Goal: Task Accomplishment & Management: Manage account settings

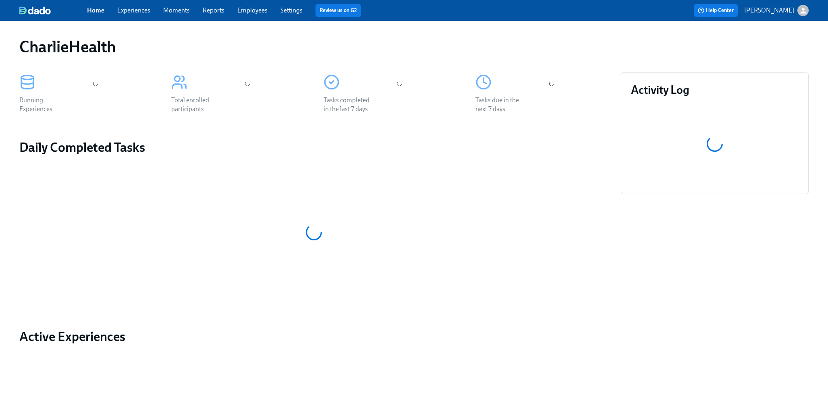
click at [140, 9] on link "Experiences" at bounding box center [133, 10] width 33 height 8
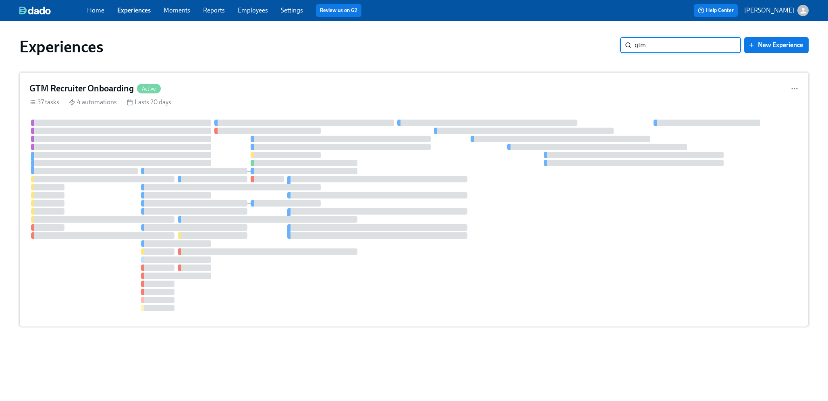
type input "gtm"
click at [325, 90] on div "GTM Recruiter Onboarding Active" at bounding box center [413, 89] width 769 height 12
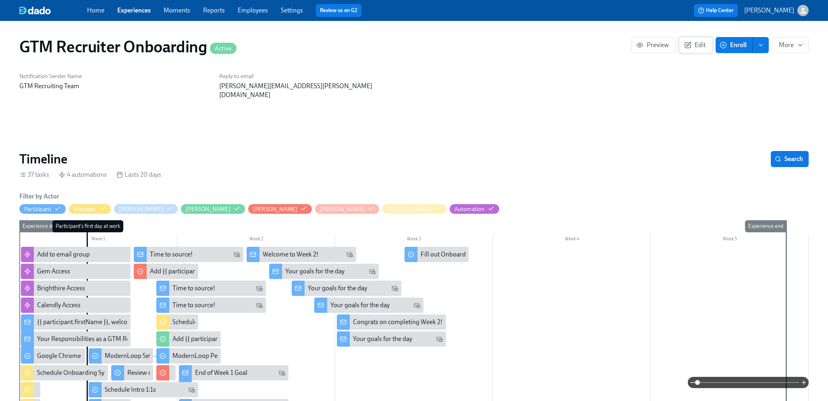
click at [695, 45] on span "Edit" at bounding box center [696, 45] width 20 height 8
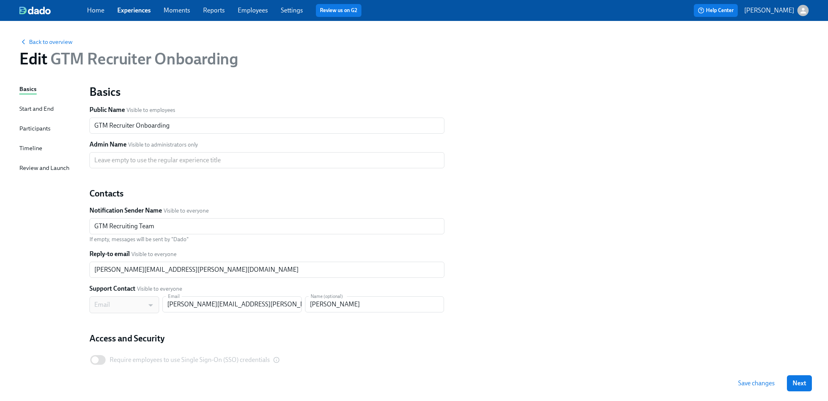
click at [45, 130] on div "Participants" at bounding box center [34, 128] width 31 height 9
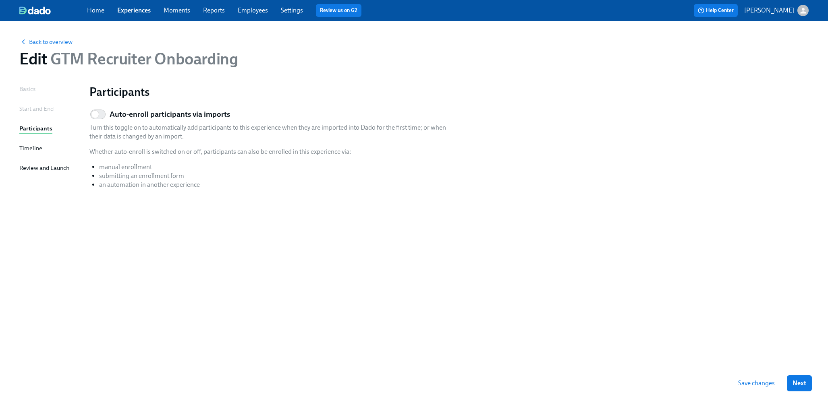
click at [113, 152] on p "Whether auto-enroll is switched on or off, participants can also be enrolled in…" at bounding box center [270, 151] width 363 height 9
click at [42, 112] on div "Start and End" at bounding box center [36, 108] width 34 height 9
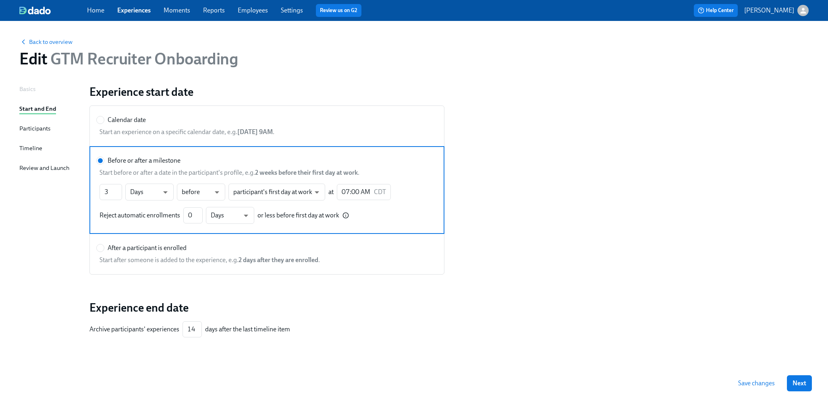
click at [29, 134] on div "Participants" at bounding box center [34, 129] width 31 height 10
click at [26, 95] on div "Basics Start and End Participants Timeline Review and Launch" at bounding box center [49, 234] width 60 height 298
click at [25, 88] on div "Basics" at bounding box center [27, 89] width 16 height 9
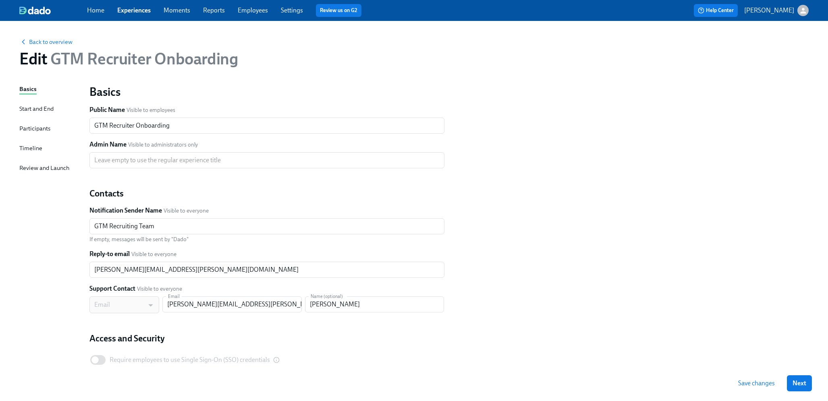
scroll to position [42, 0]
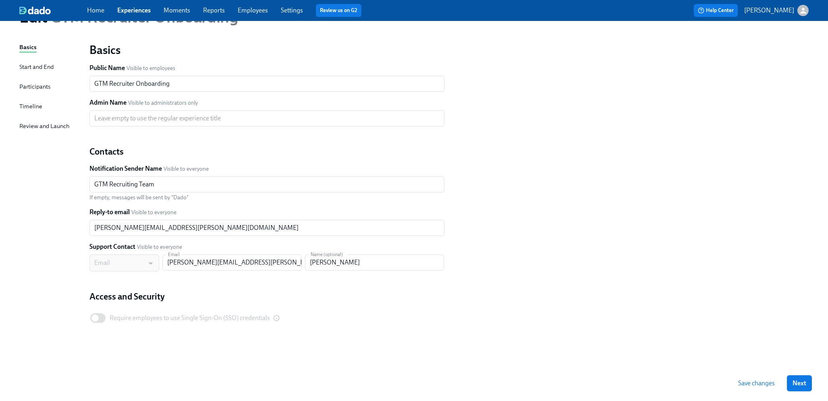
click at [28, 127] on div "Review and Launch" at bounding box center [44, 126] width 50 height 9
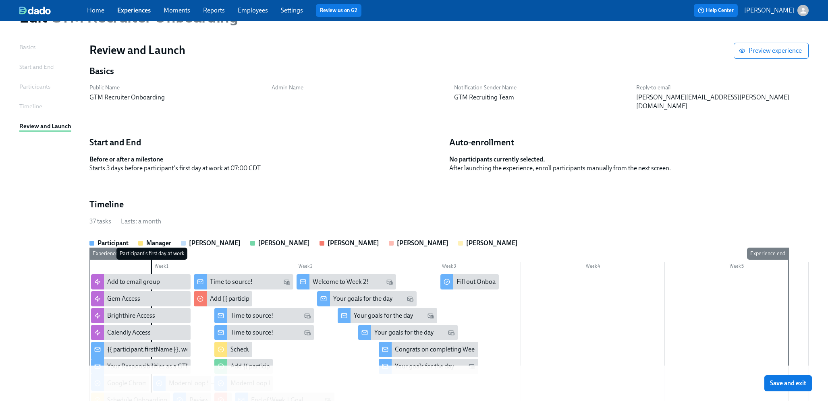
click at [27, 89] on div "Participants" at bounding box center [34, 86] width 31 height 9
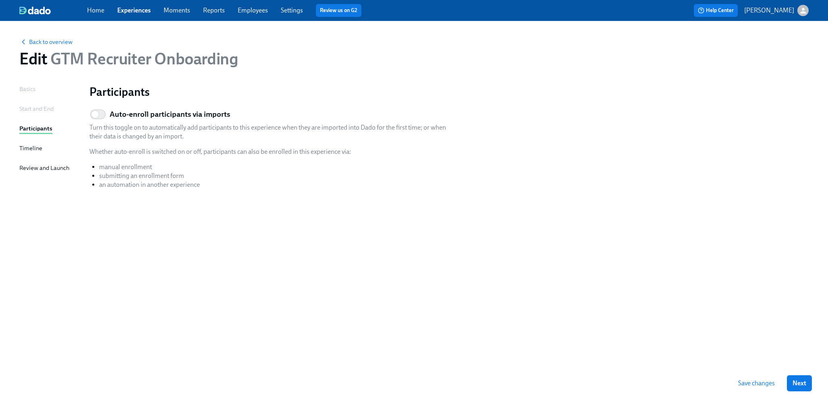
click at [148, 168] on p "manual enrollment" at bounding box center [275, 167] width 353 height 9
click at [795, 381] on span "Next" at bounding box center [800, 384] width 14 height 8
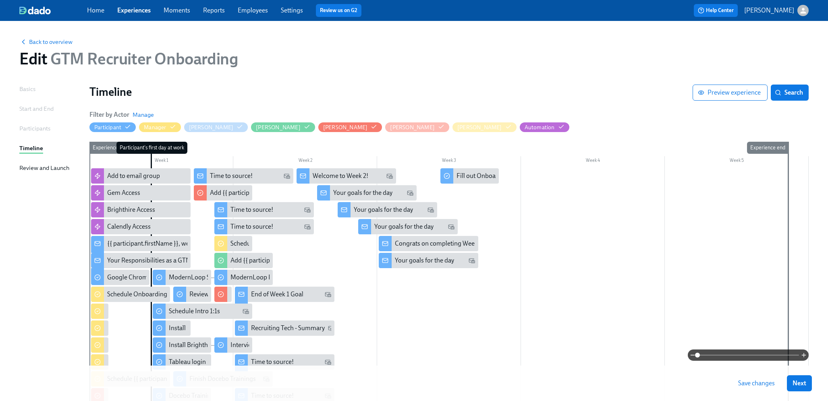
click at [795, 381] on span "Next" at bounding box center [800, 384] width 14 height 8
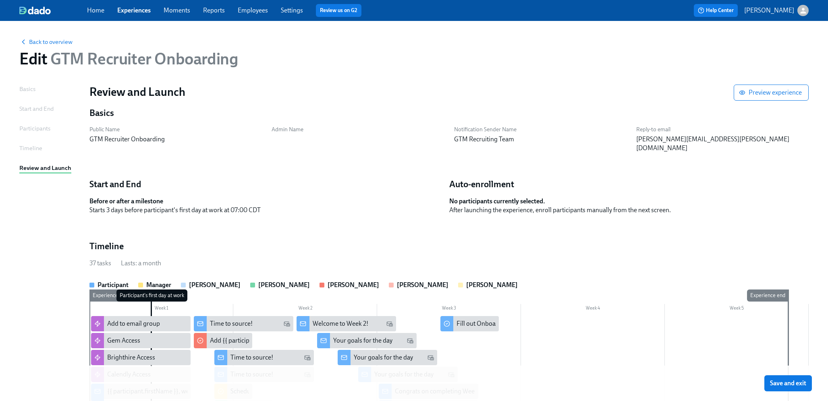
click at [795, 381] on span "Save and exit" at bounding box center [788, 384] width 36 height 8
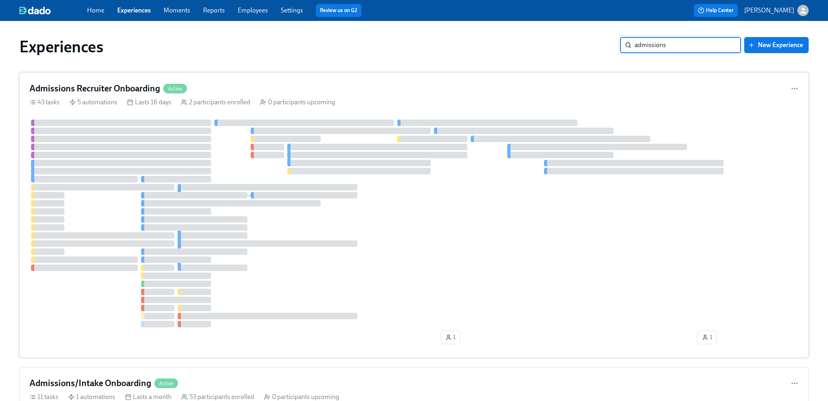
type input "admissions"
click at [511, 97] on div "Admissions Recruiter Onboarding Active 43 tasks 5 automations Lasts 16 days 2 p…" at bounding box center [413, 215] width 789 height 285
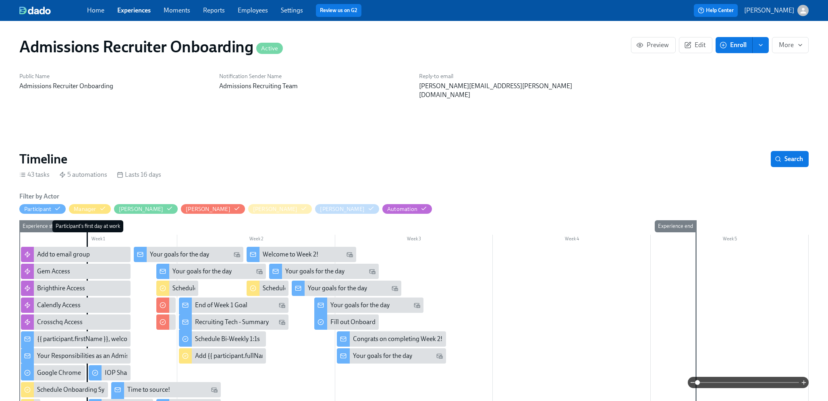
scroll to position [0, 1241]
click at [693, 48] on span "Edit" at bounding box center [696, 45] width 20 height 8
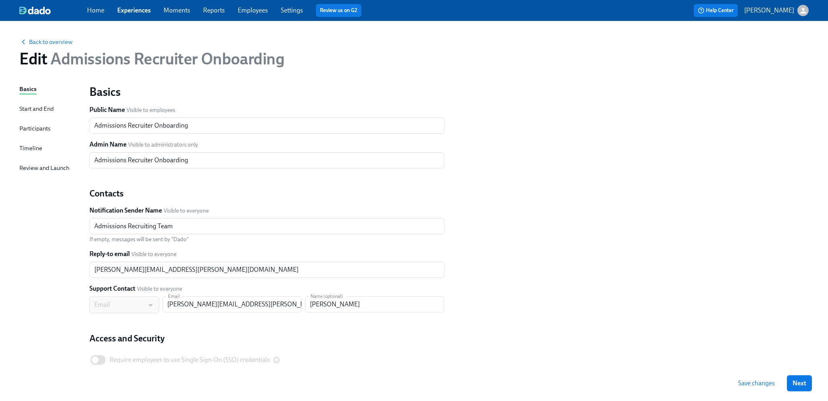
click at [42, 131] on div "Participants" at bounding box center [34, 128] width 31 height 9
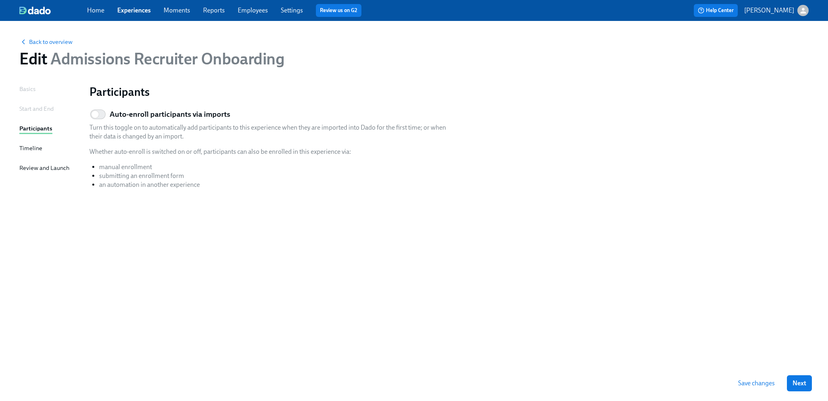
click at [34, 89] on div "Basics" at bounding box center [27, 89] width 16 height 9
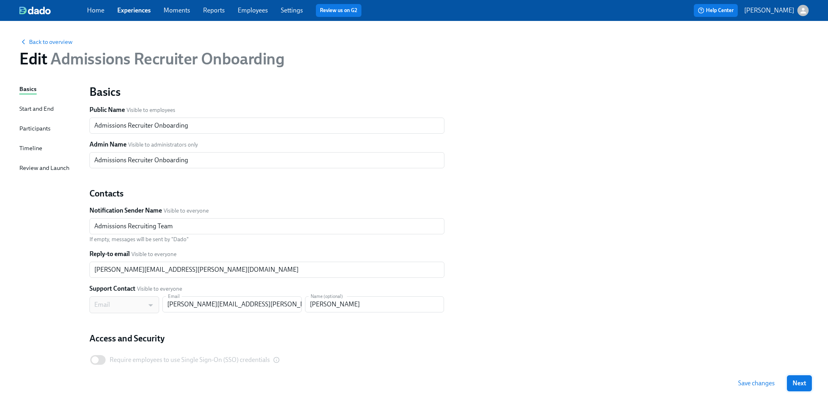
click at [805, 390] on button "Next" at bounding box center [799, 384] width 25 height 16
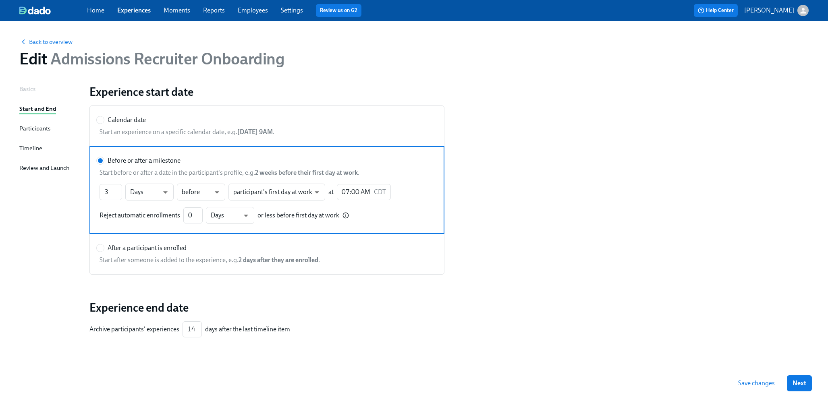
click at [805, 390] on button "Next" at bounding box center [799, 384] width 25 height 16
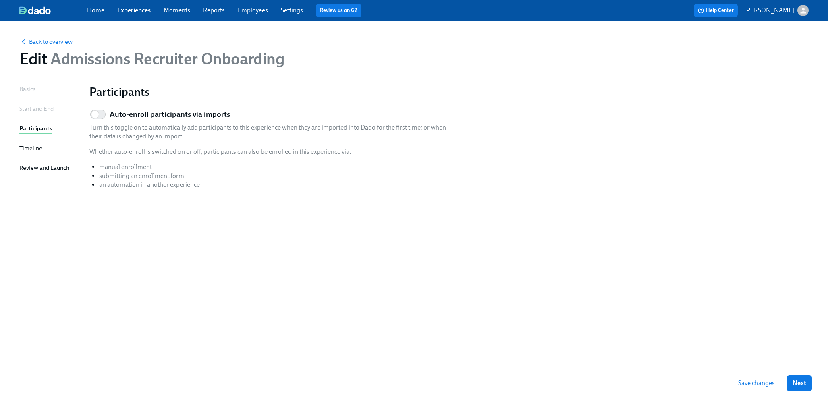
click at [795, 379] on button "Next" at bounding box center [799, 384] width 25 height 16
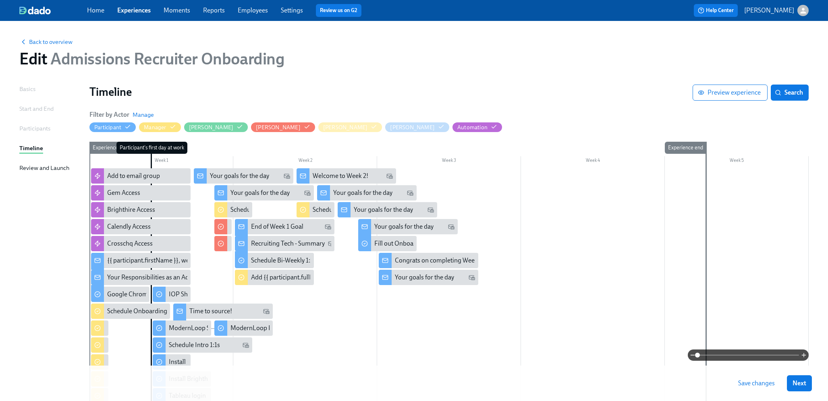
click at [795, 379] on button "Next" at bounding box center [799, 384] width 25 height 16
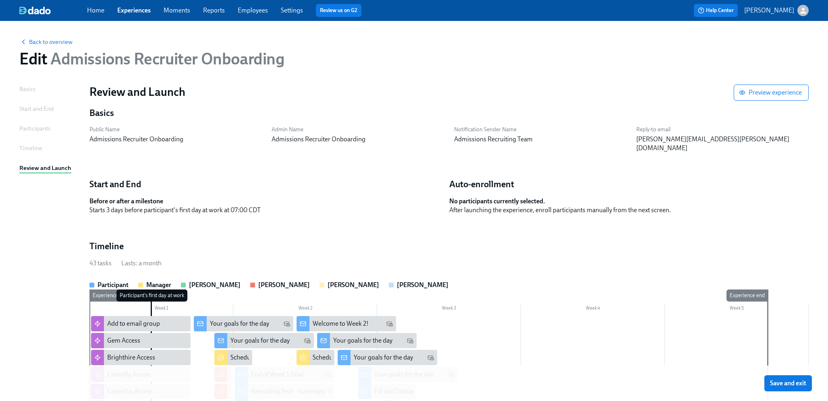
click at [795, 379] on button "Save and exit" at bounding box center [788, 384] width 48 height 16
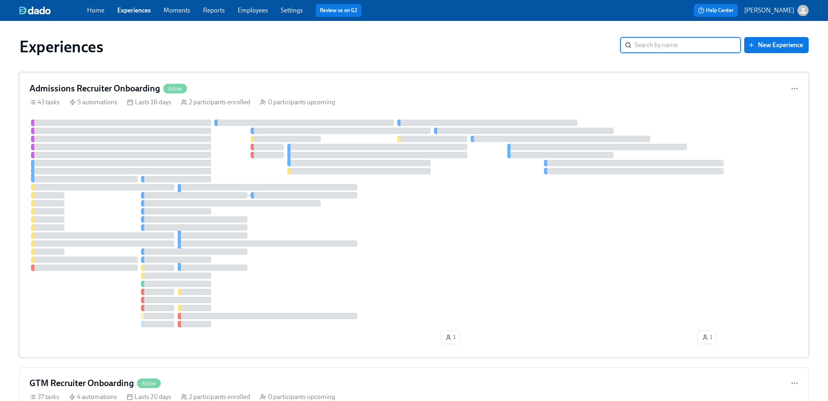
click at [67, 79] on div "Admissions Recruiter Onboarding Active 43 tasks 5 automations Lasts 16 days 2 p…" at bounding box center [413, 215] width 789 height 285
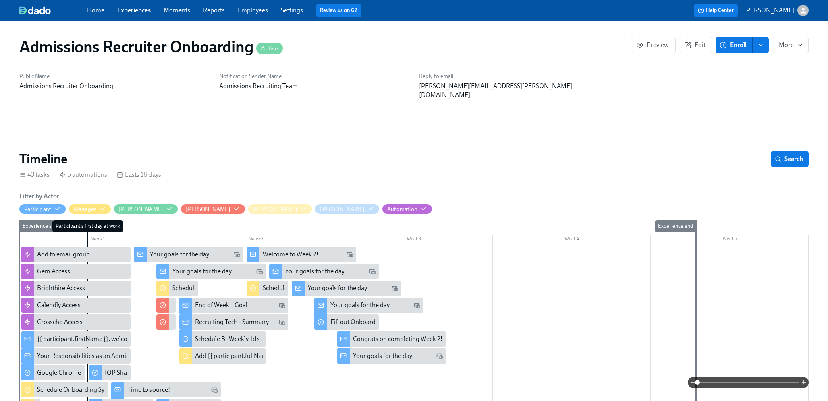
scroll to position [0, 1241]
click at [765, 48] on span "enroll" at bounding box center [761, 45] width 8 height 8
click at [760, 69] on span "Enroll manually" at bounding box center [740, 64] width 46 height 9
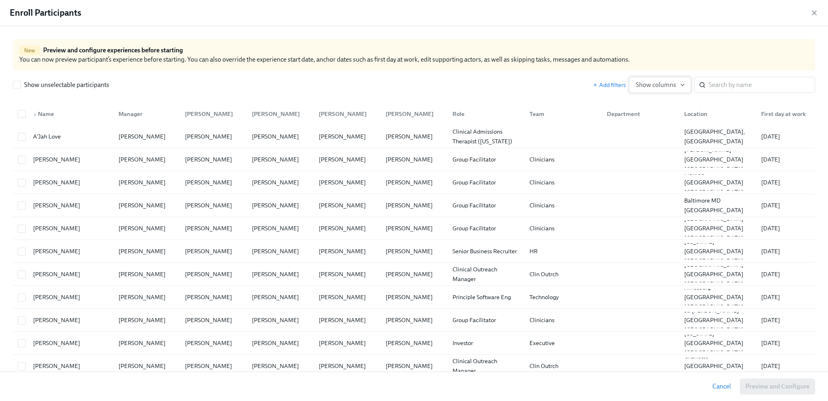
click at [671, 83] on span "Show columns" at bounding box center [660, 85] width 48 height 8
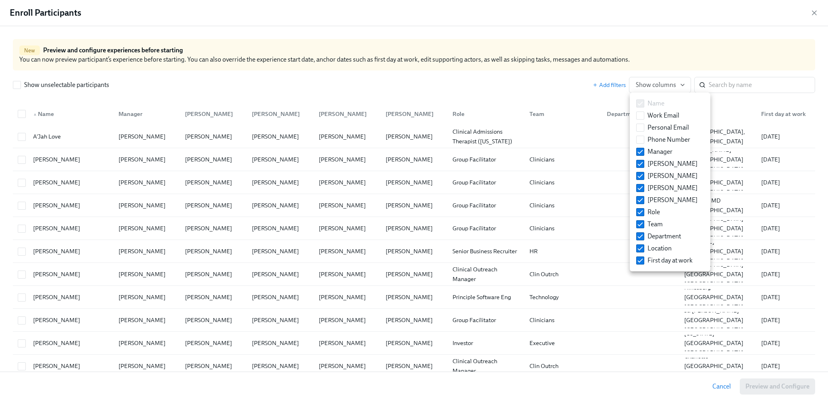
click at [745, 81] on div at bounding box center [414, 200] width 828 height 401
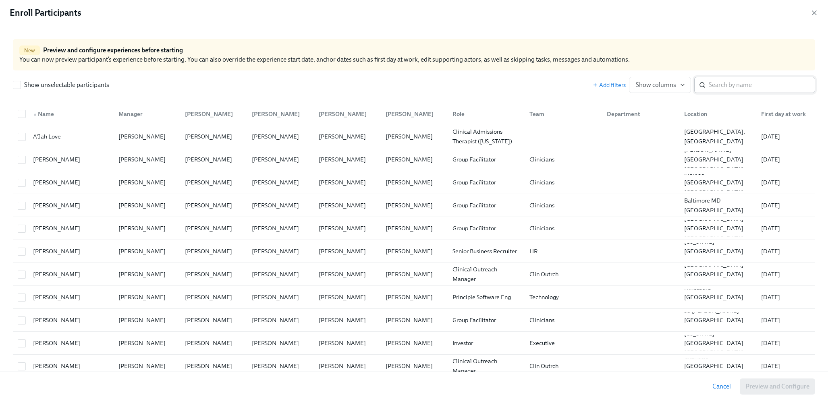
click at [737, 86] on input "search" at bounding box center [762, 85] width 106 height 16
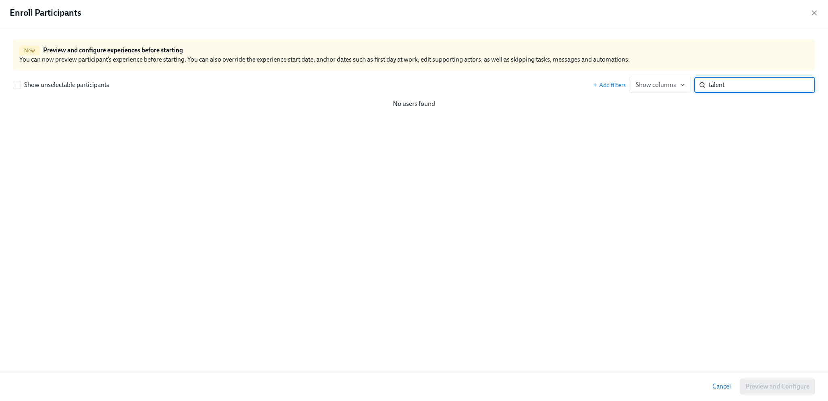
click at [735, 89] on input "talent" at bounding box center [762, 85] width 106 height 16
type input "[PERSON_NAME]"
